Goal: Communication & Community: Answer question/provide support

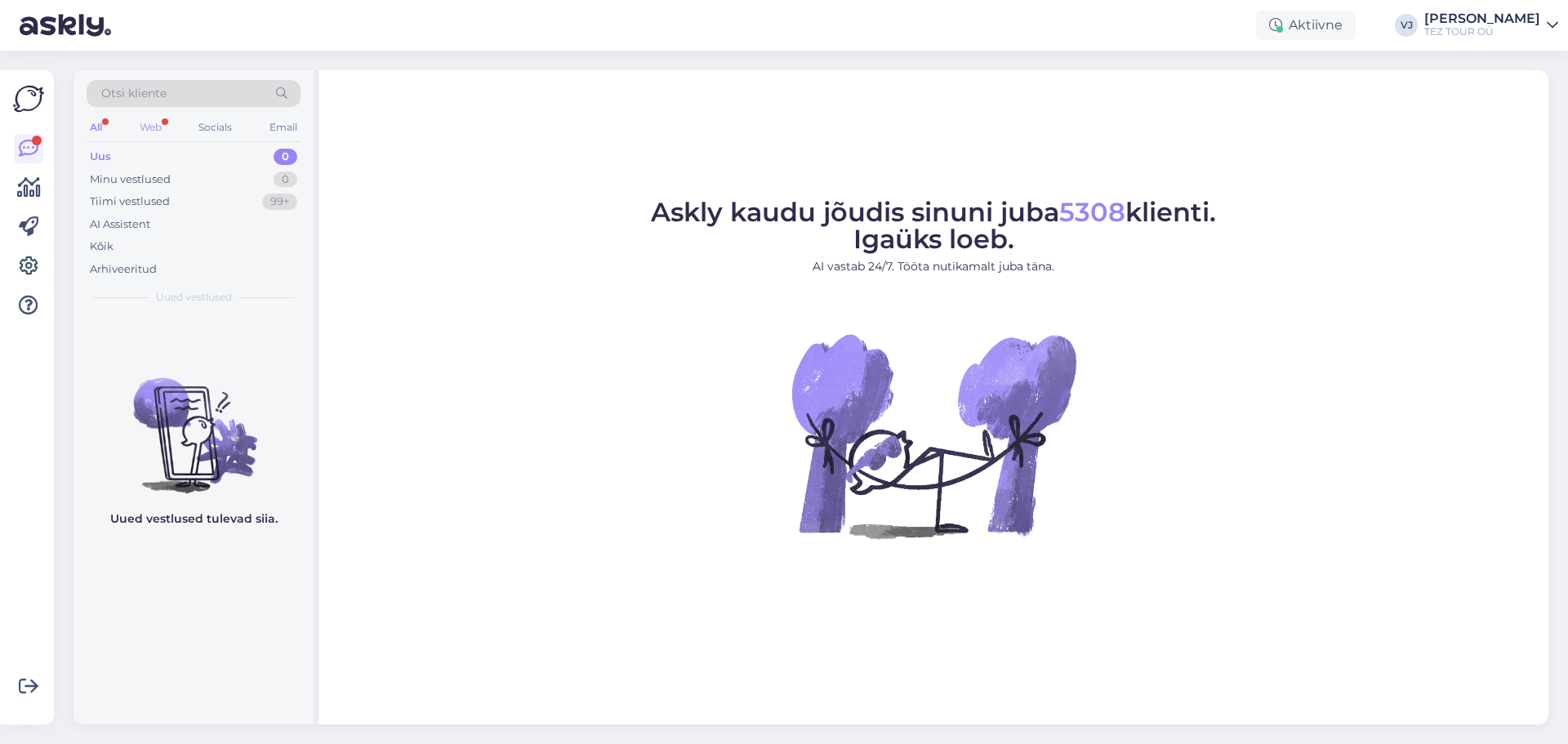
click at [156, 130] on div "Web" at bounding box center [151, 127] width 29 height 21
click at [134, 211] on div "Tiimi vestlused 99+" at bounding box center [193, 202] width 214 height 23
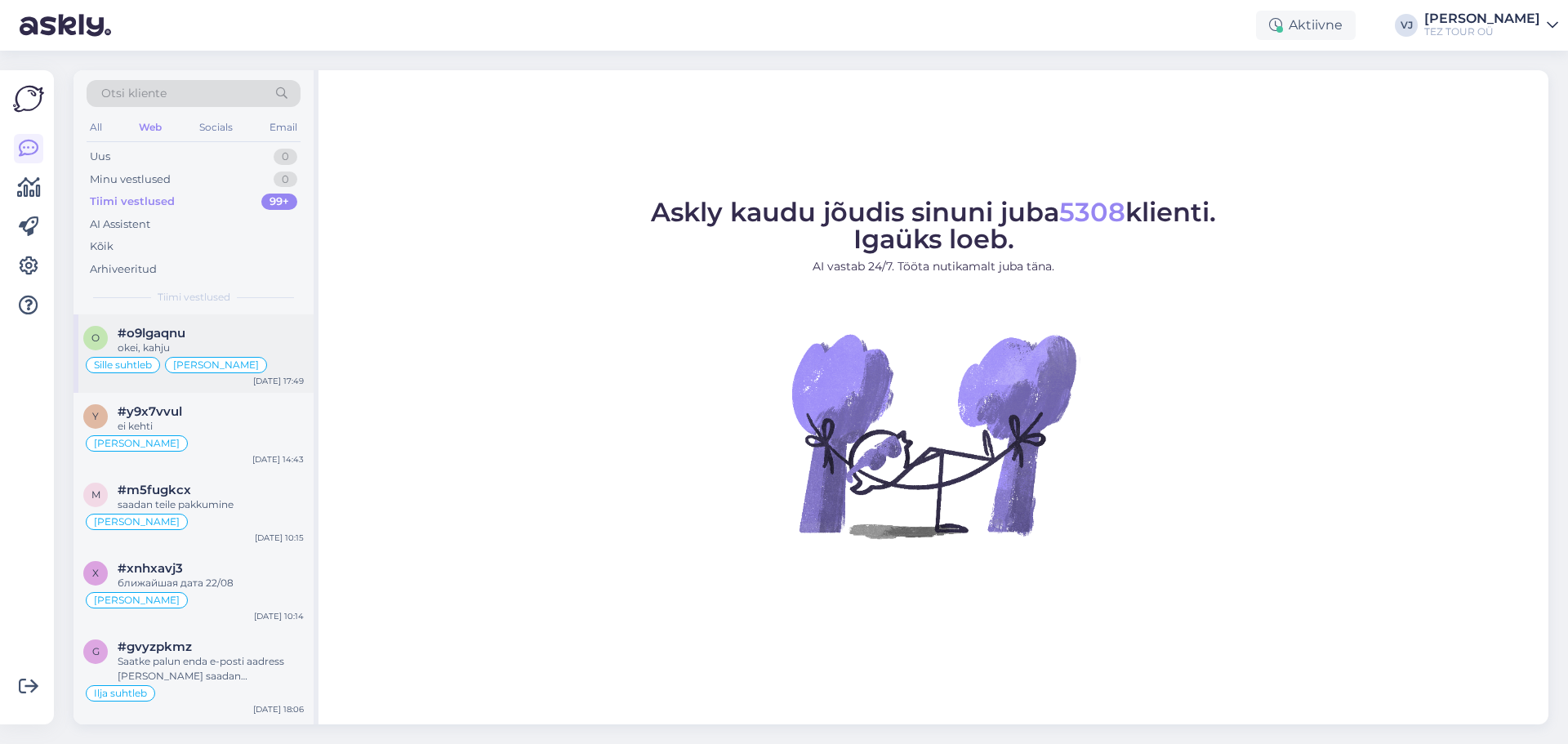
click at [261, 352] on div "okei, kahju" at bounding box center [211, 347] width 186 height 14
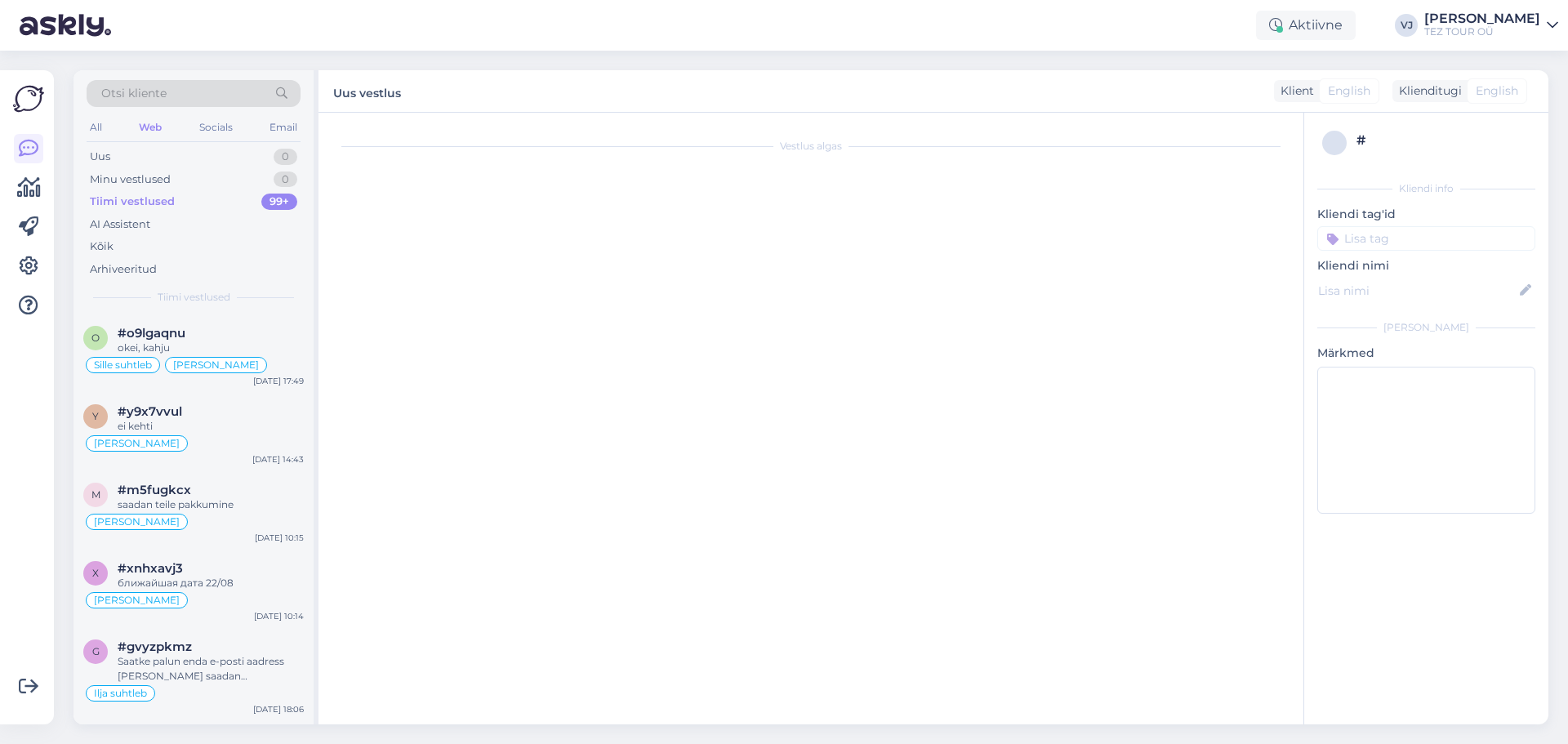
scroll to position [3457, 0]
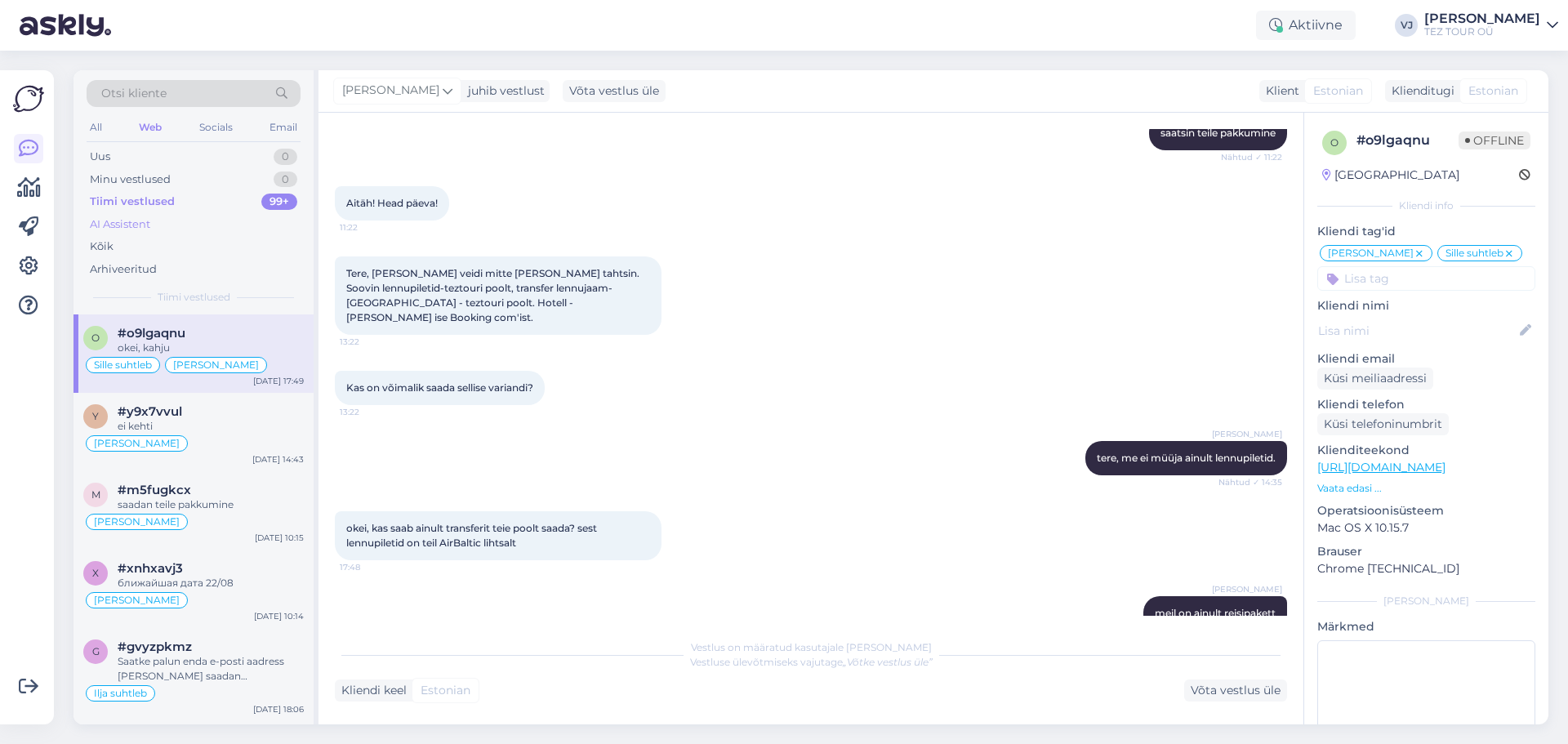
click at [162, 219] on div "AI Assistent" at bounding box center [193, 225] width 214 height 23
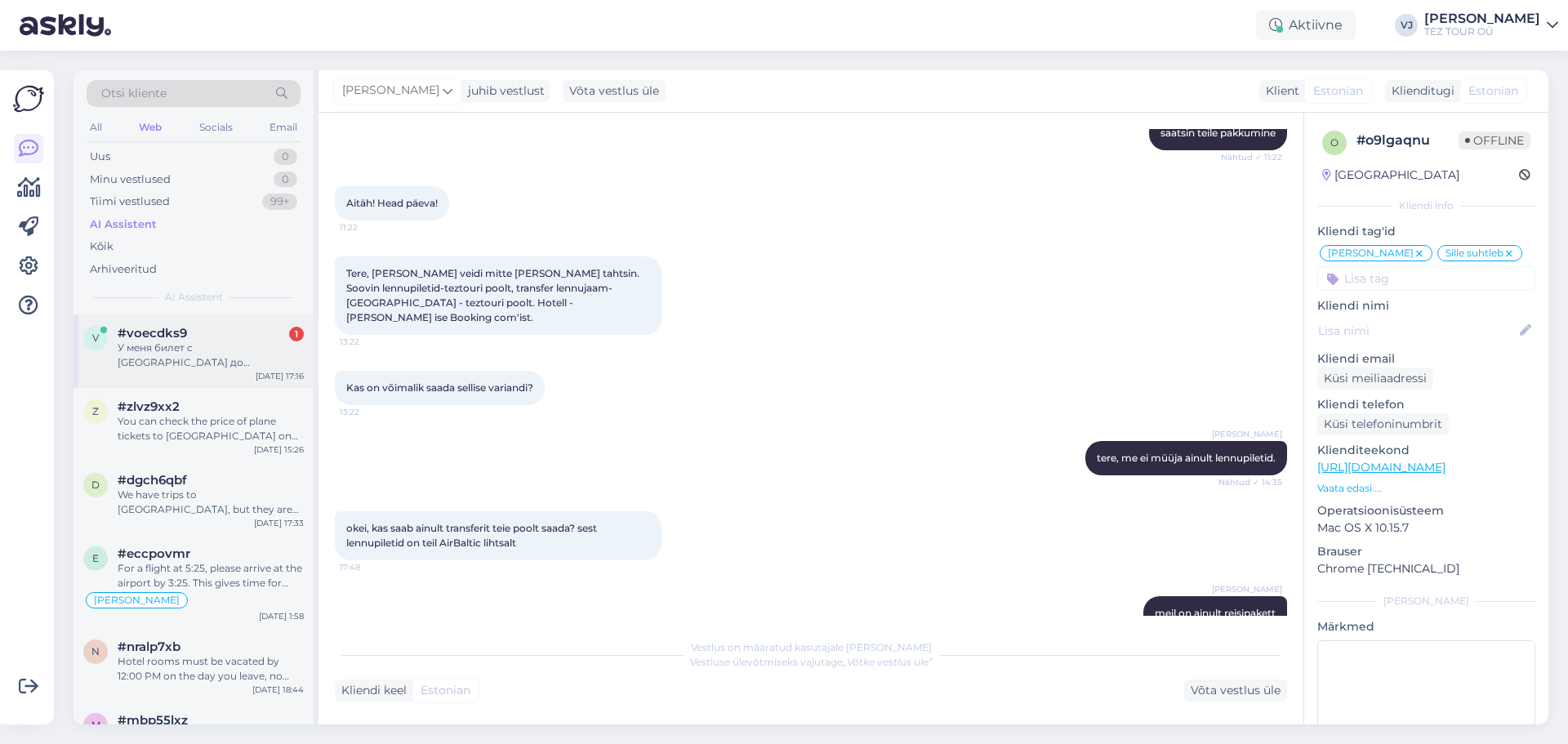
click at [223, 331] on div "#voecdks9 1" at bounding box center [211, 333] width 186 height 14
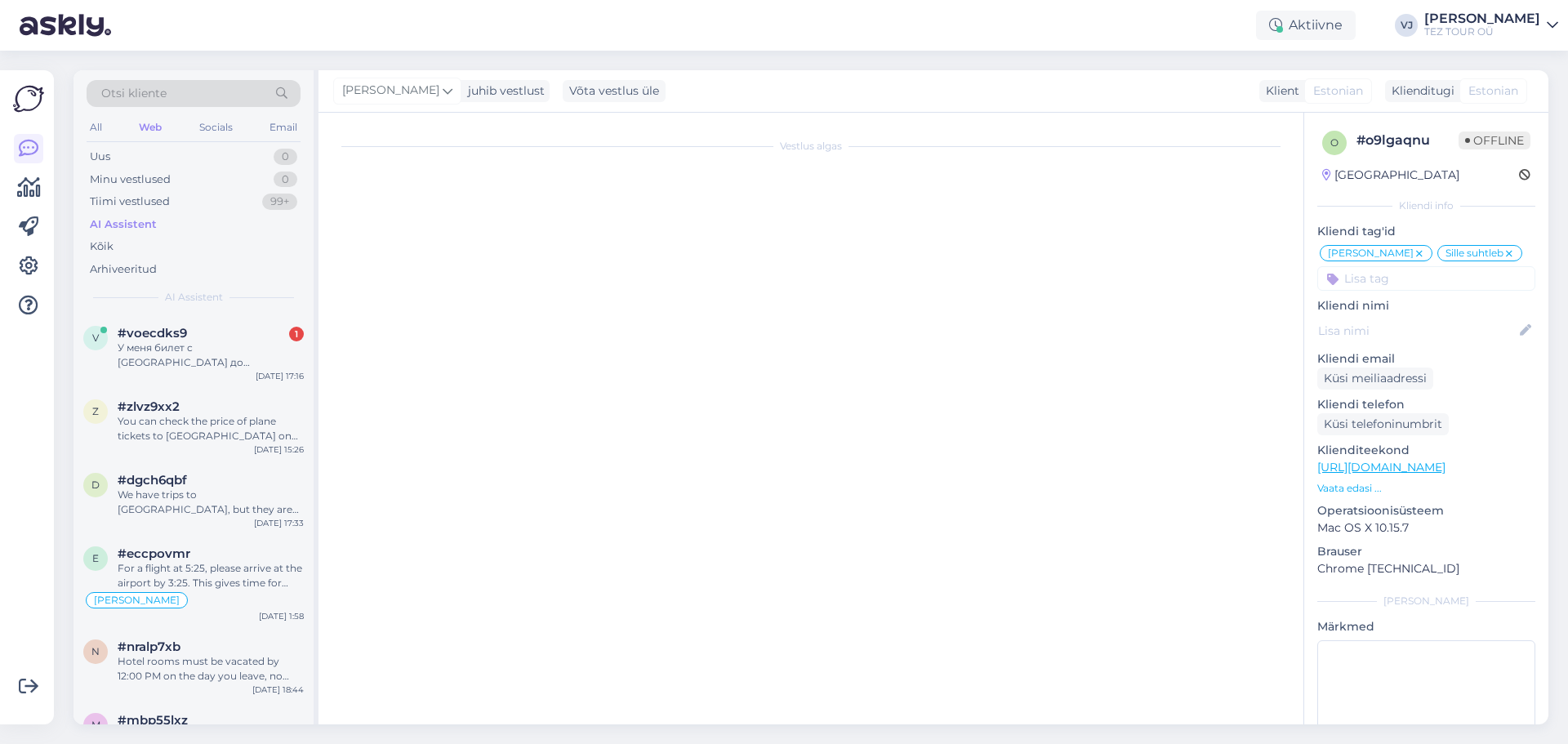
scroll to position [0, 0]
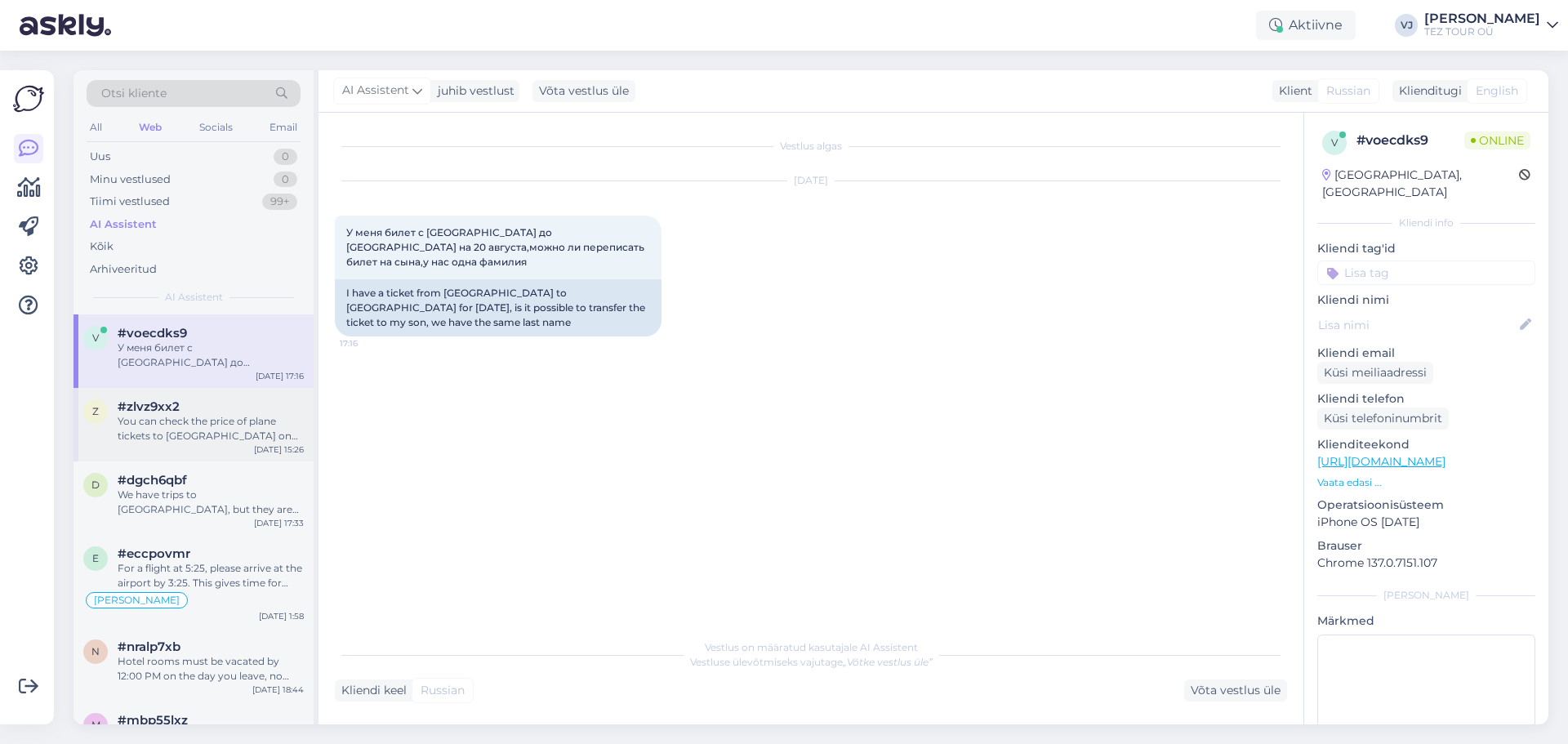
click at [170, 433] on div "You can check the price of plane tickets to Bulgaria on our flight booking page…" at bounding box center [211, 429] width 186 height 30
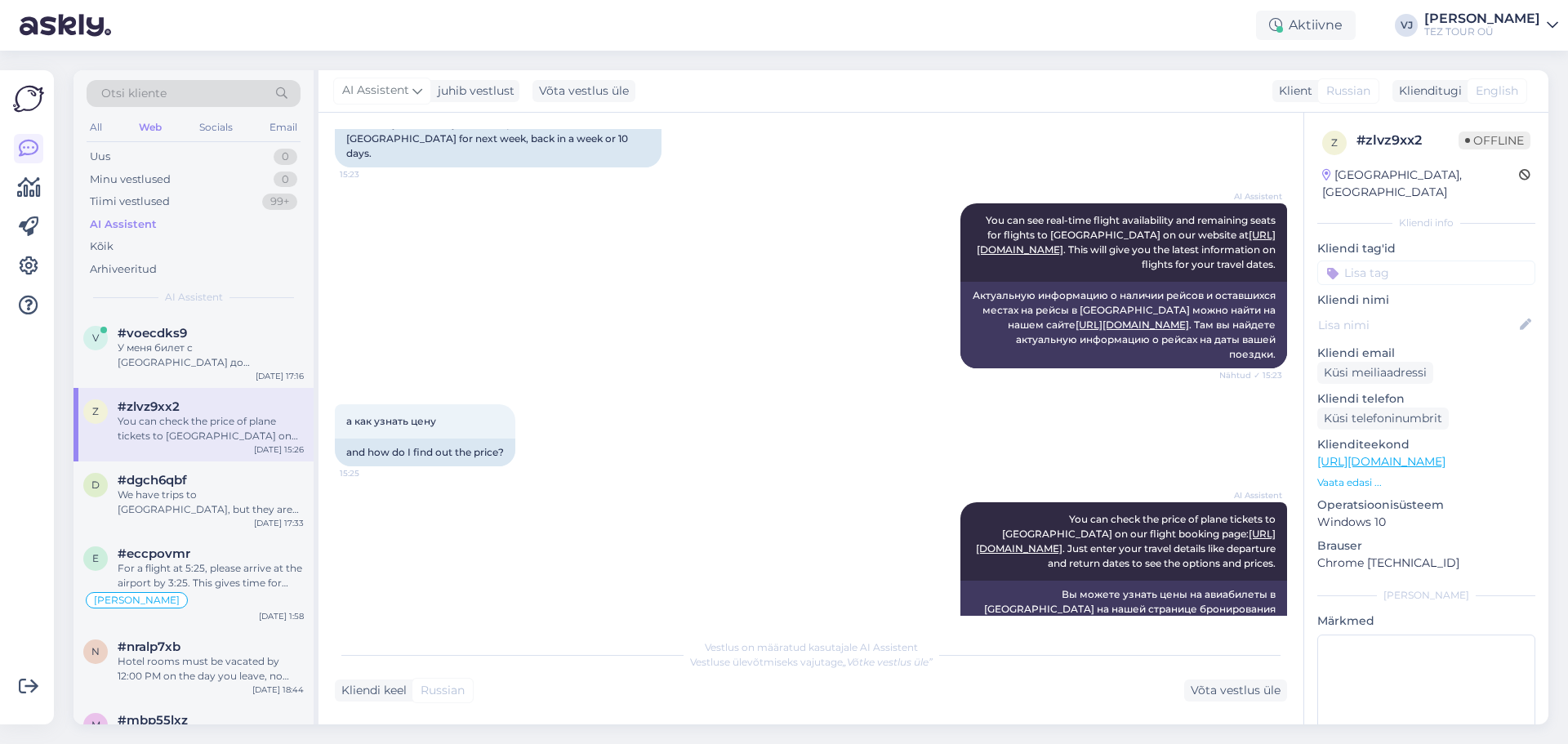
scroll to position [239, 0]
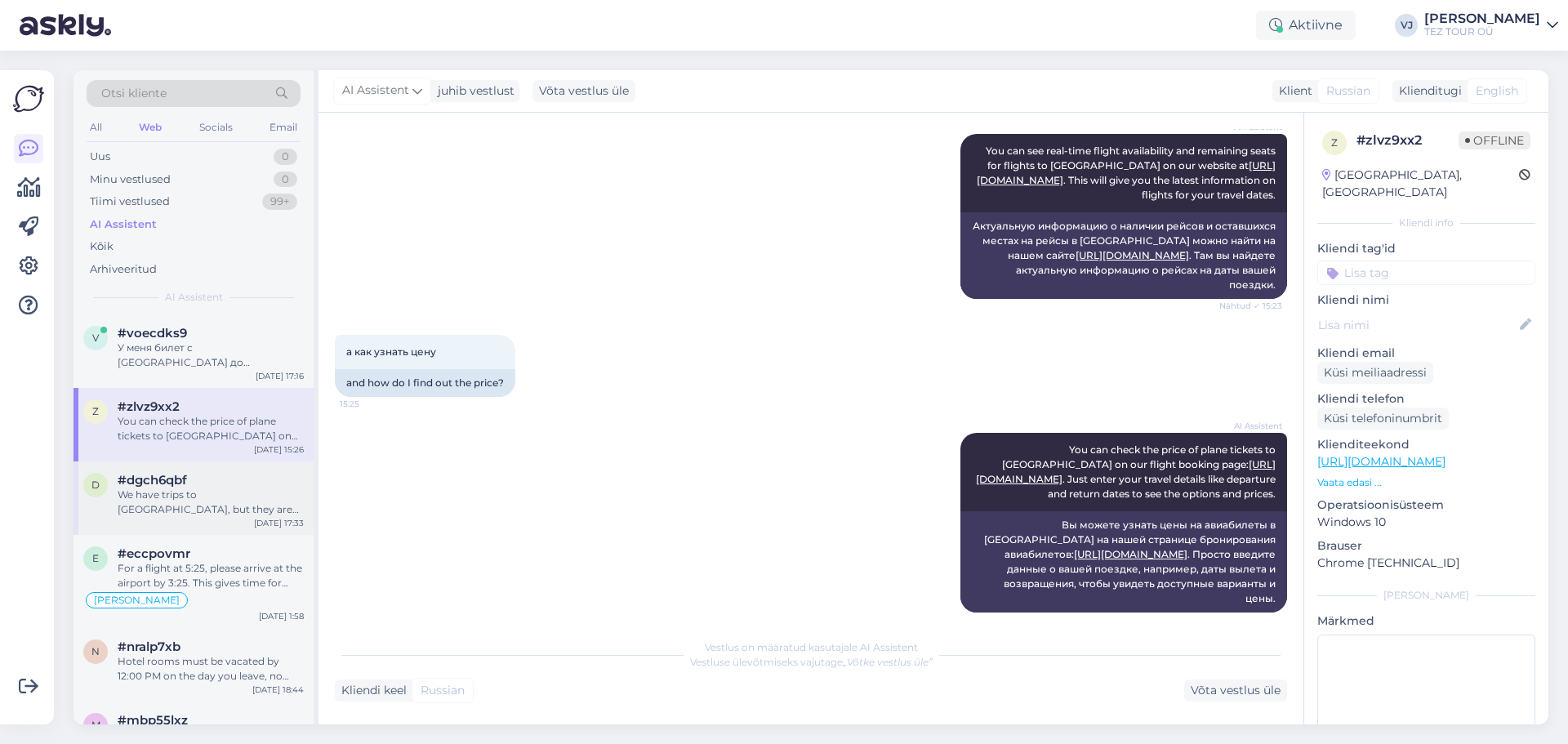
click at [222, 486] on div "#dgch6qbf" at bounding box center [211, 480] width 186 height 14
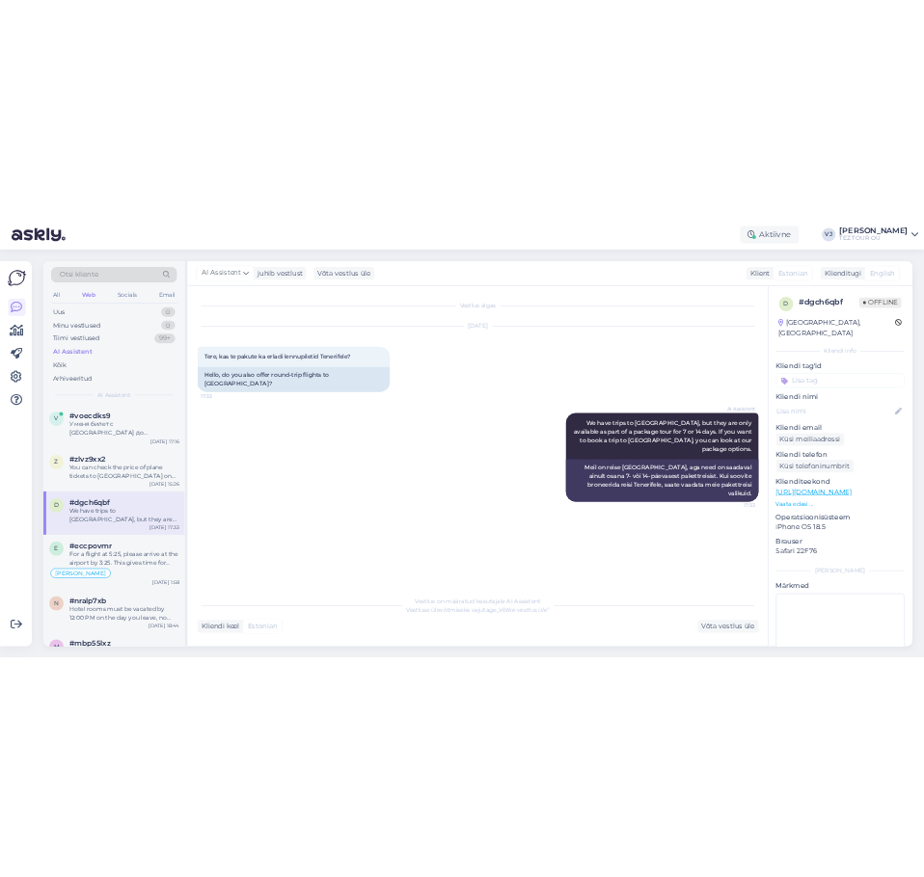
scroll to position [0, 0]
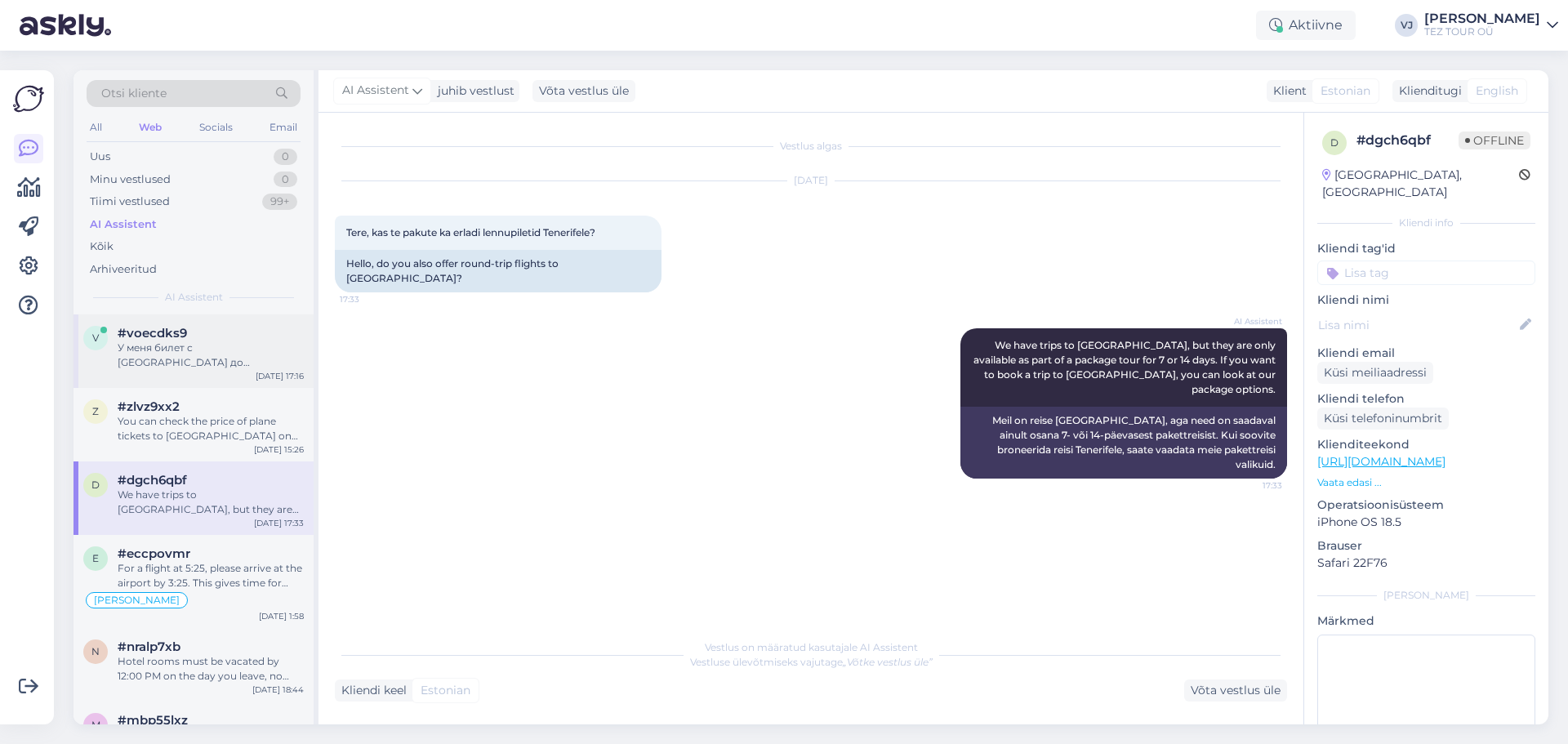
click at [230, 345] on div "У меня билет с Бургаса до Таллина на 20 августа,можно ли переписать билет на сы…" at bounding box center [211, 355] width 186 height 30
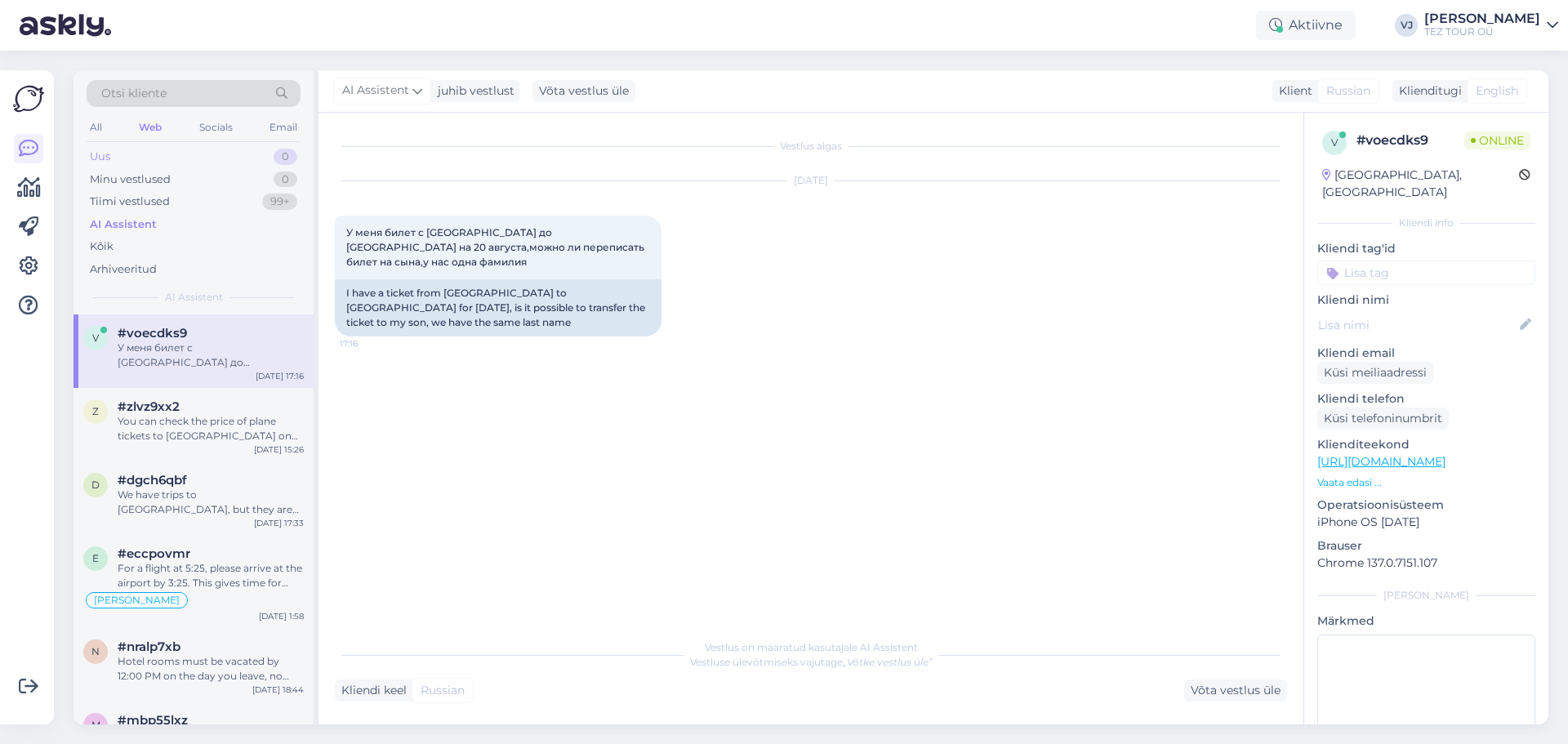
click at [163, 154] on div "Uus 0" at bounding box center [193, 157] width 214 height 23
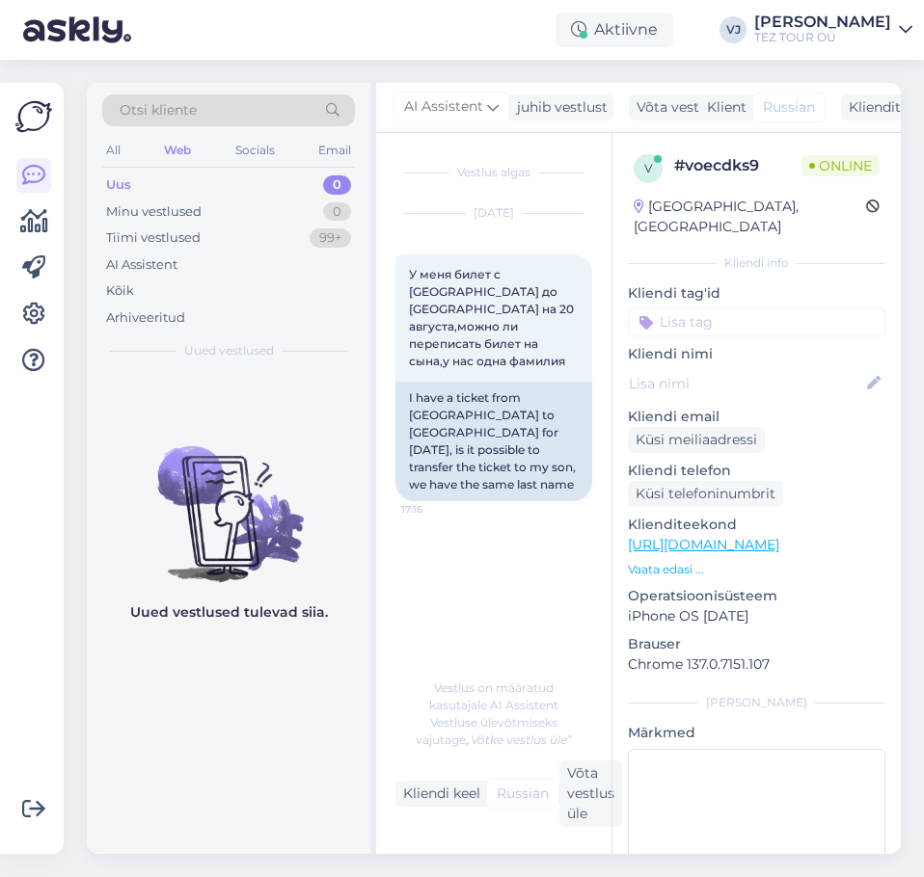
click at [427, 159] on div "Vestlus algas Aug 12 2025 У меня билет с Бургаса до Таллина на 20 августа,можно…" at bounding box center [502, 401] width 214 height 498
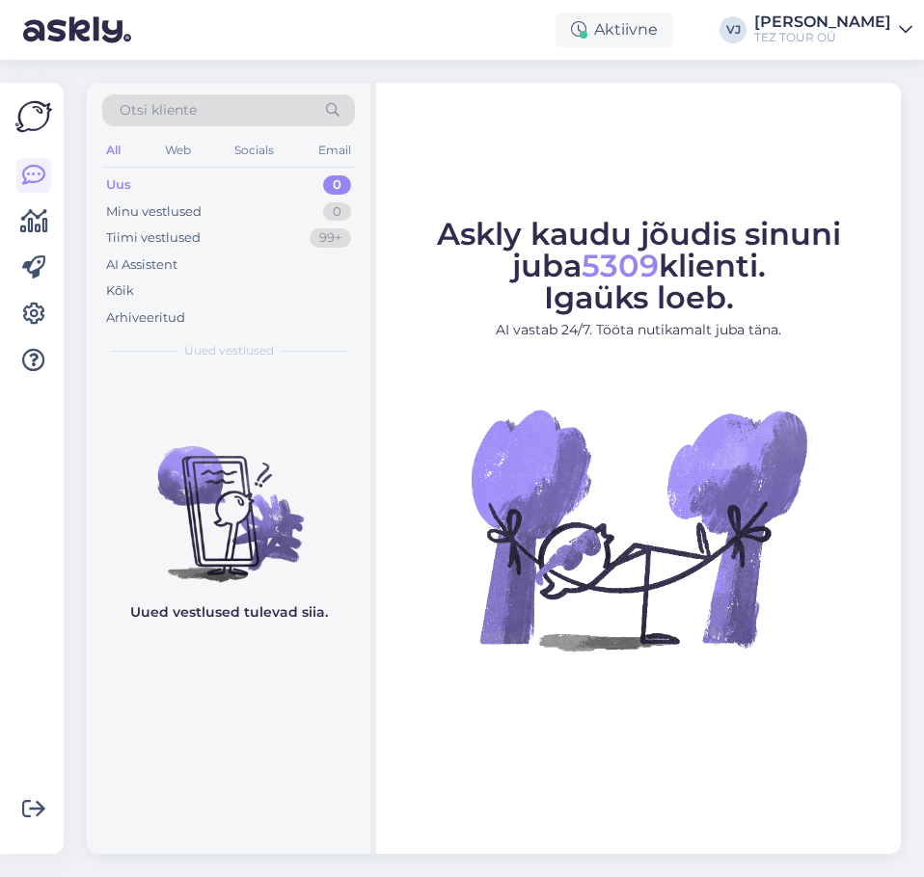
click at [410, 438] on figure "Askly kaudu jõudis sinuni juba 5309 klienti. Igaüks loeb. AI vastab 24/7. Tööta…" at bounding box center [638, 461] width 490 height 484
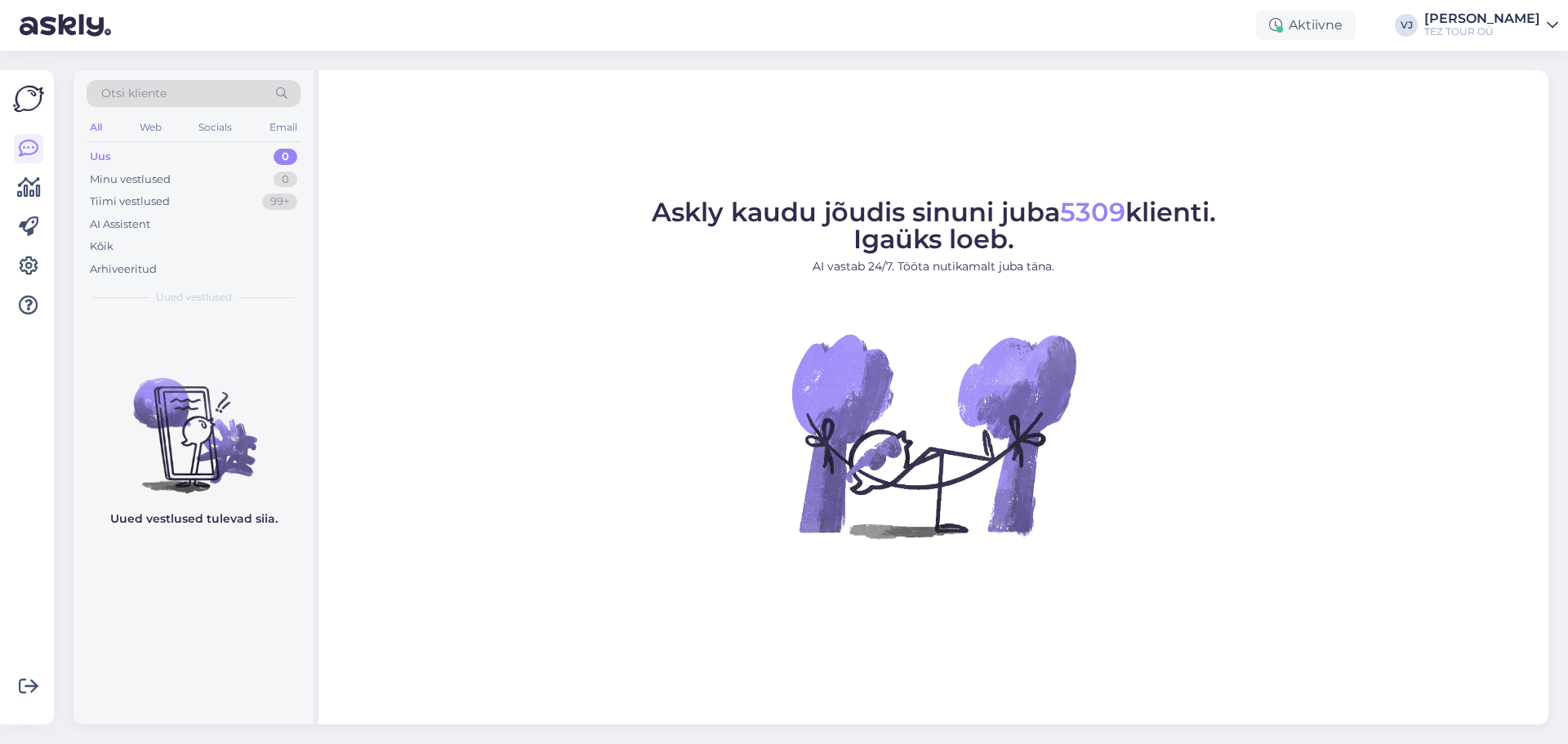
click at [618, 437] on figure "Askly kaudu jõudis sinuni juba 5309 klienti. Igaüks loeb. AI vastab 24/7. Tööta…" at bounding box center [933, 391] width 1200 height 383
